Goal: Task Accomplishment & Management: Complete application form

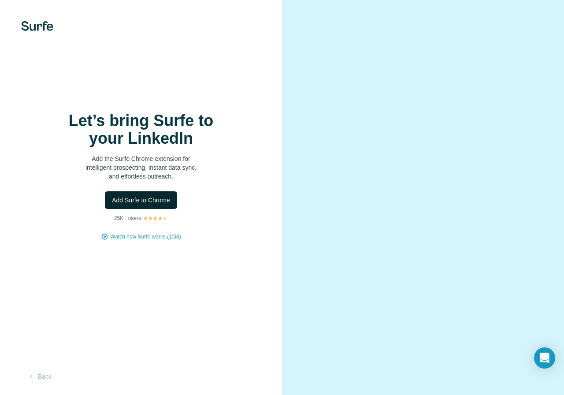
click at [140, 200] on span "Add Surfe to Chrome" at bounding box center [141, 200] width 58 height 9
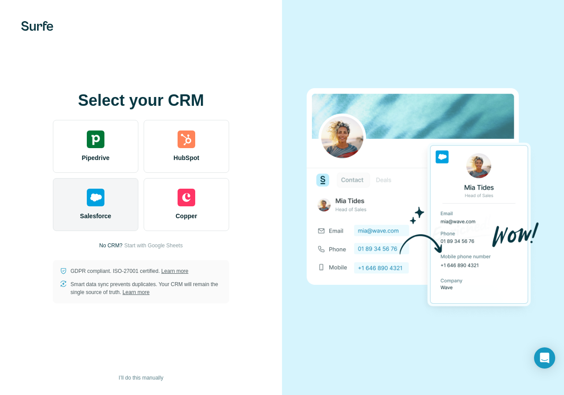
click at [106, 211] on div "Salesforce" at bounding box center [96, 204] width 86 height 53
click at [96, 210] on div "Salesforce" at bounding box center [96, 204] width 86 height 53
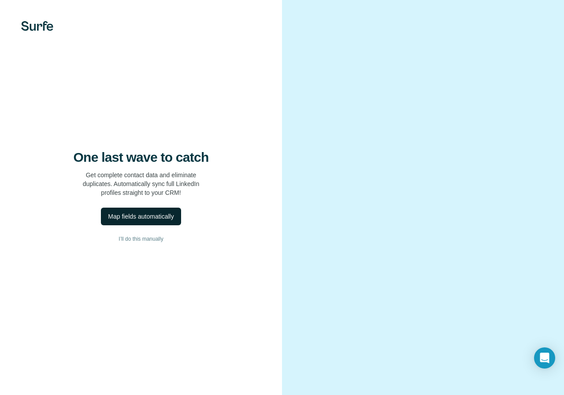
click at [135, 212] on div "Map fields automatically" at bounding box center [141, 216] width 66 height 9
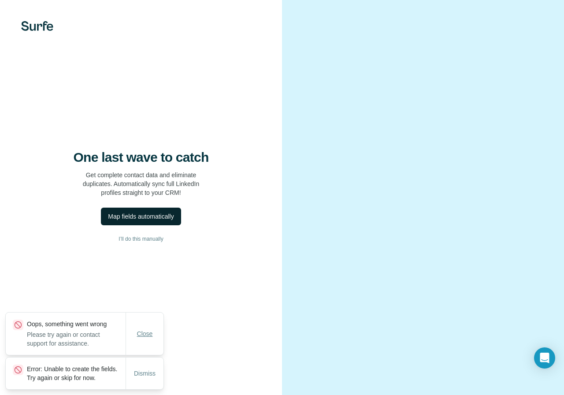
click at [145, 329] on span "Close" at bounding box center [145, 333] width 16 height 9
click at [124, 213] on div "Map fields automatically" at bounding box center [141, 216] width 66 height 9
click at [142, 371] on span "Dismiss" at bounding box center [145, 373] width 22 height 9
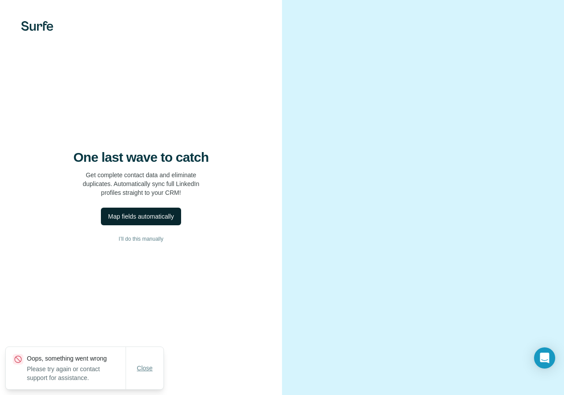
click at [145, 374] on button "Close" at bounding box center [145, 368] width 28 height 16
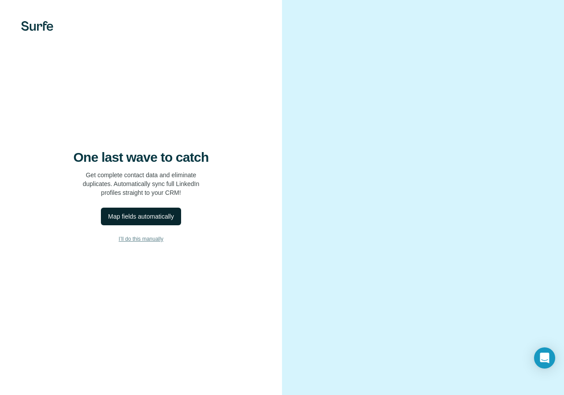
click at [133, 239] on span "I’ll do this manually" at bounding box center [141, 239] width 45 height 8
